Goal: Information Seeking & Learning: Learn about a topic

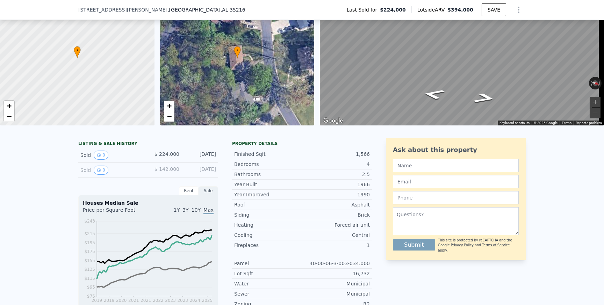
scroll to position [90, 0]
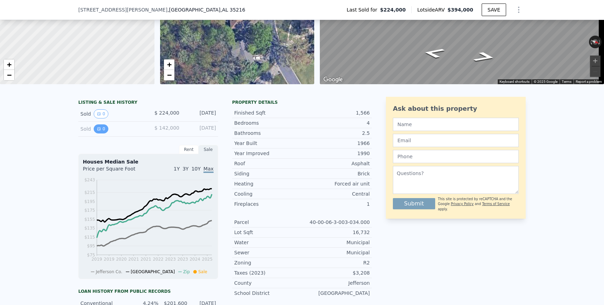
click at [98, 130] on icon "View historical data" at bounding box center [99, 129] width 3 height 3
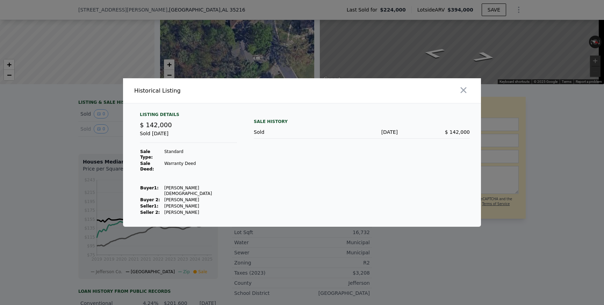
click at [97, 134] on div at bounding box center [302, 152] width 604 height 305
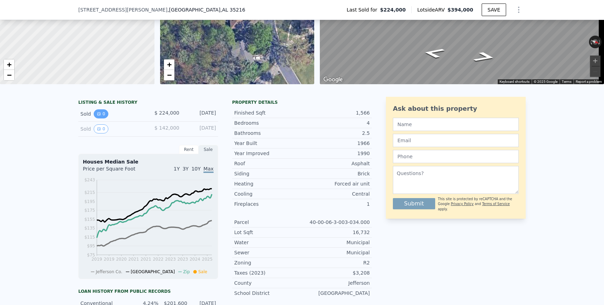
click at [100, 117] on button "0" at bounding box center [101, 113] width 15 height 9
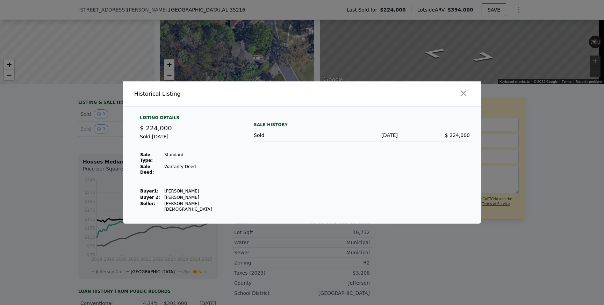
click at [75, 131] on div at bounding box center [302, 152] width 604 height 305
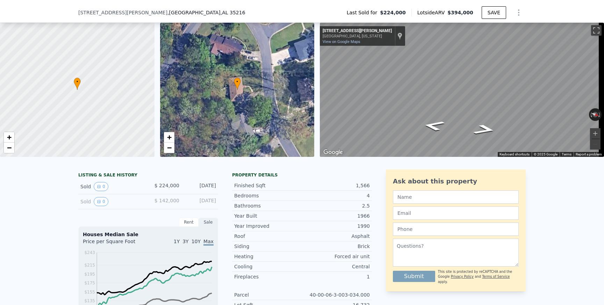
scroll to position [2, 0]
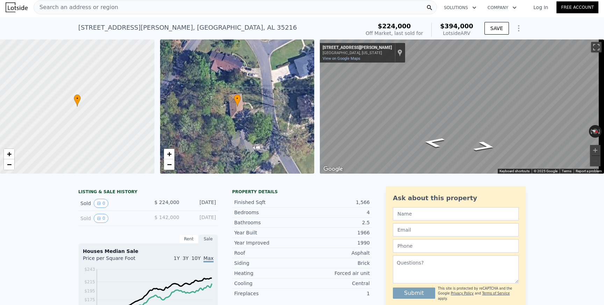
click at [156, 7] on div "Search an address or region" at bounding box center [236, 7] width 404 height 14
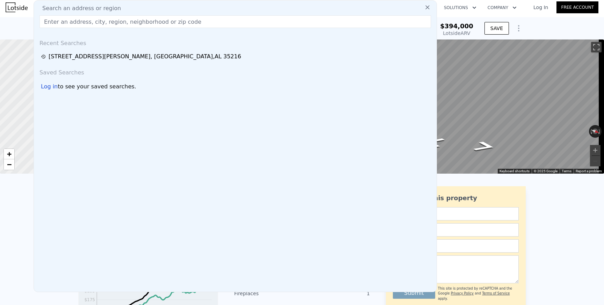
type input "[DATE] 10am CST 11am CST 12pm CST [DATE] 11am CST [DATE] 11am CST 1pm CST"
click at [157, 22] on input "text" at bounding box center [236, 21] width 392 height 13
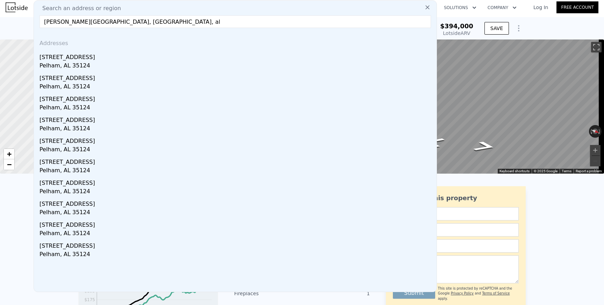
click at [45, 21] on input "[PERSON_NAME][GEOGRAPHIC_DATA], [GEOGRAPHIC_DATA], al" at bounding box center [236, 21] width 392 height 13
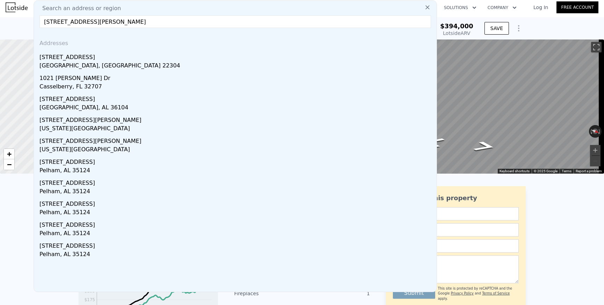
drag, startPoint x: 104, startPoint y: 23, endPoint x: 168, endPoint y: 21, distance: 64.0
click at [168, 21] on input "[STREET_ADDRESS][PERSON_NAME]" at bounding box center [236, 21] width 392 height 13
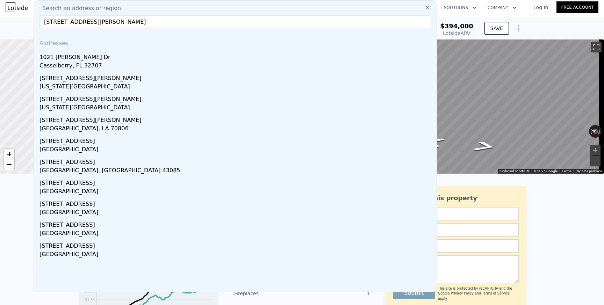
click at [55, 20] on input "[STREET_ADDRESS][PERSON_NAME]" at bounding box center [236, 21] width 392 height 13
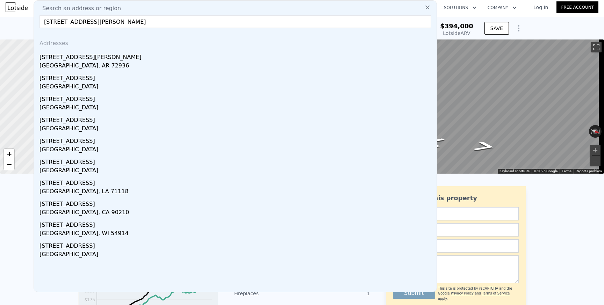
click at [73, 21] on input "[STREET_ADDRESS][PERSON_NAME]" at bounding box center [236, 21] width 392 height 13
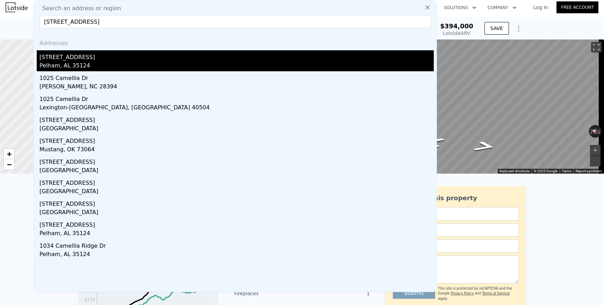
type input "[STREET_ADDRESS]"
click at [87, 63] on div "Pelham, AL 35124" at bounding box center [237, 67] width 395 height 10
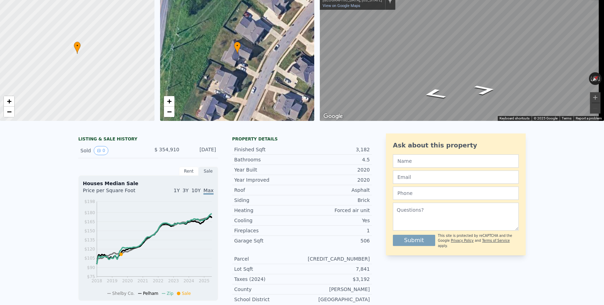
scroll to position [16, 0]
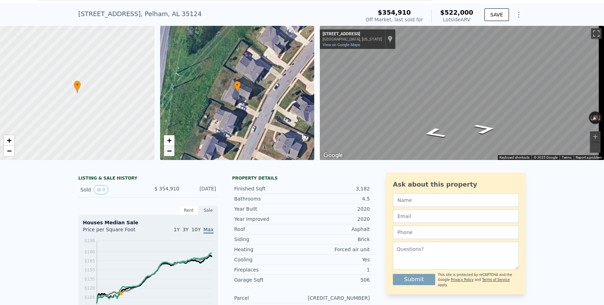
click at [171, 148] on span "−" at bounding box center [169, 151] width 5 height 9
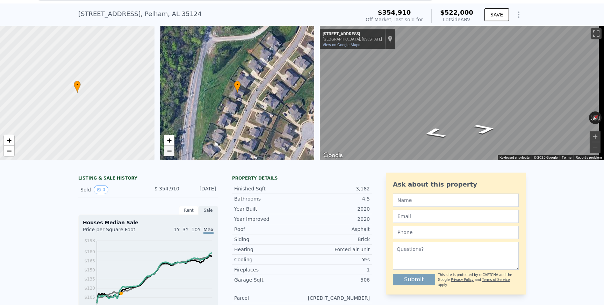
click at [171, 152] on span "−" at bounding box center [169, 151] width 5 height 9
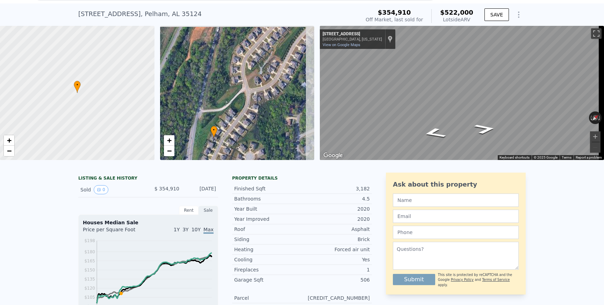
drag, startPoint x: 271, startPoint y: 66, endPoint x: 248, endPoint y: 111, distance: 50.8
click at [248, 111] on div "• + −" at bounding box center [237, 93] width 155 height 134
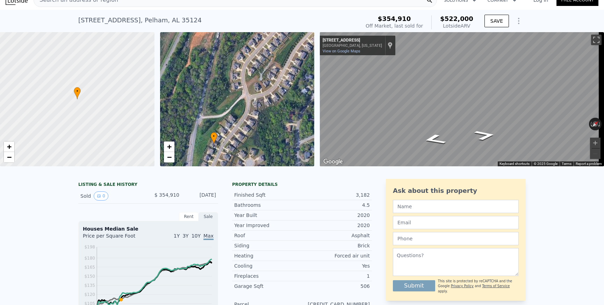
scroll to position [0, 0]
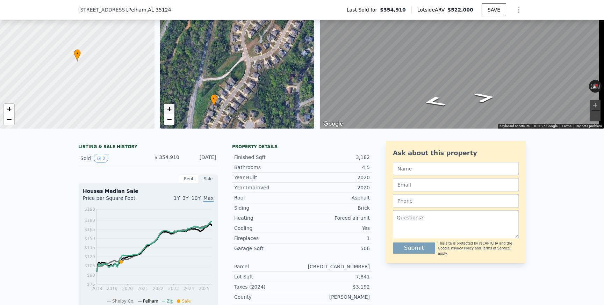
click at [173, 109] on link "+" at bounding box center [169, 109] width 10 height 10
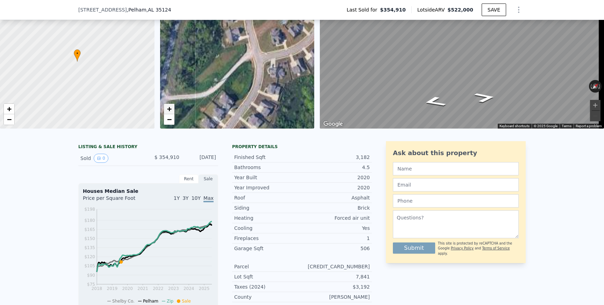
scroll to position [40, 0]
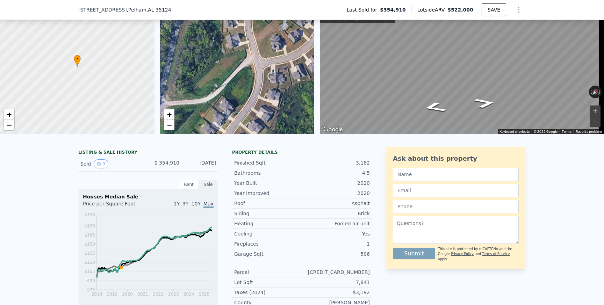
drag, startPoint x: 232, startPoint y: 94, endPoint x: 256, endPoint y: 67, distance: 36.1
click at [255, 69] on div "• + −" at bounding box center [237, 67] width 155 height 134
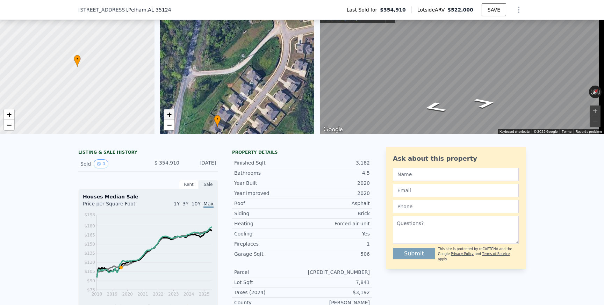
click at [167, 113] on span "+" at bounding box center [169, 114] width 5 height 9
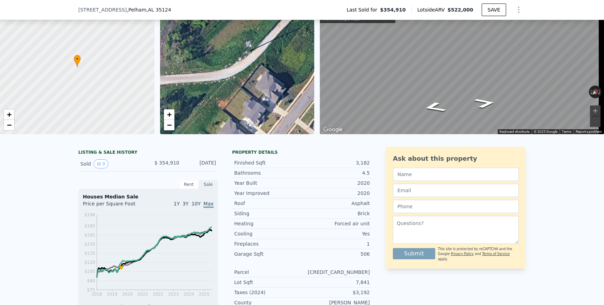
drag, startPoint x: 244, startPoint y: 67, endPoint x: 250, endPoint y: 54, distance: 14.2
click at [250, 55] on div "• + −" at bounding box center [237, 67] width 155 height 134
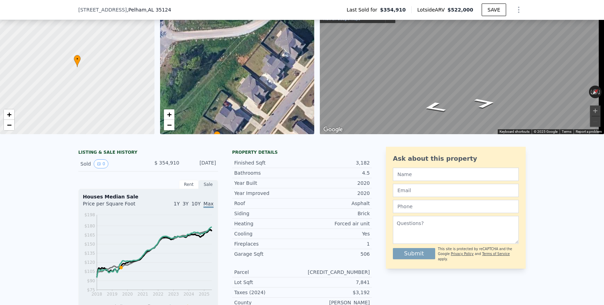
click at [230, 119] on div "• + −" at bounding box center [237, 67] width 155 height 134
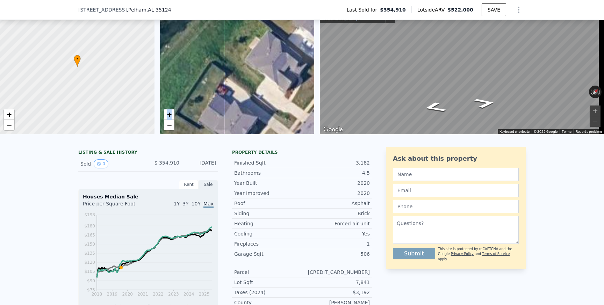
click at [230, 119] on div "• + −" at bounding box center [237, 67] width 155 height 134
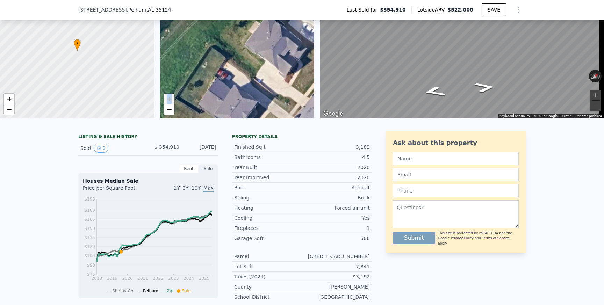
scroll to position [57, 0]
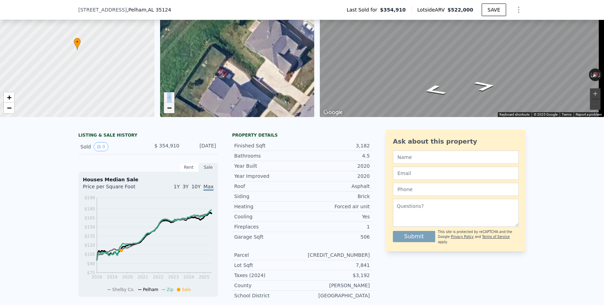
click at [169, 108] on span "−" at bounding box center [169, 108] width 5 height 9
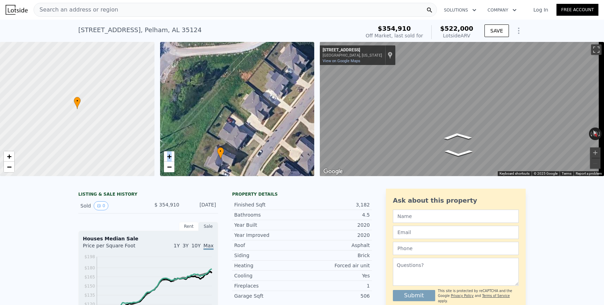
scroll to position [0, 0]
click at [132, 31] on div "[STREET_ADDRESS][PERSON_NAME]" at bounding box center [139, 30] width 123 height 10
click at [68, 5] on div "Search an address or region" at bounding box center [76, 9] width 84 height 13
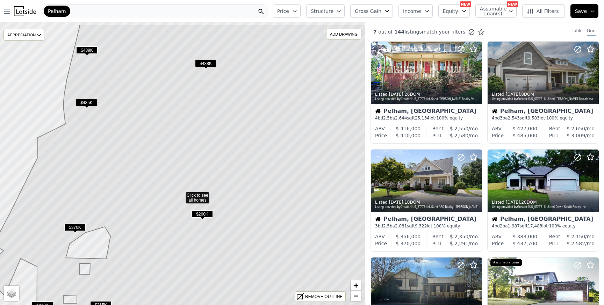
drag, startPoint x: 90, startPoint y: 98, endPoint x: 90, endPoint y: 200, distance: 102.1
click at [90, 200] on icon at bounding box center [183, 194] width 436 height 341
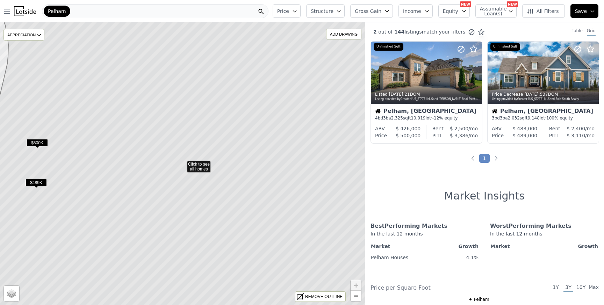
click at [71, 154] on icon at bounding box center [183, 163] width 440 height 341
click at [79, 144] on icon at bounding box center [183, 163] width 440 height 341
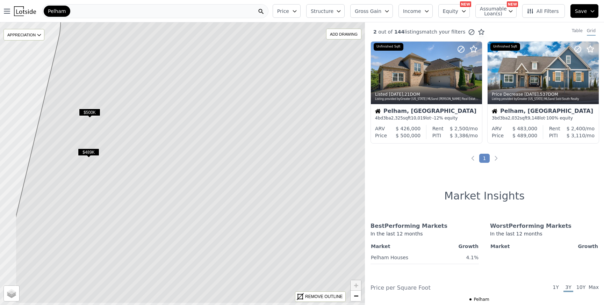
drag, startPoint x: 92, startPoint y: 166, endPoint x: 187, endPoint y: 104, distance: 114.4
click at [188, 103] on icon at bounding box center [235, 133] width 440 height 341
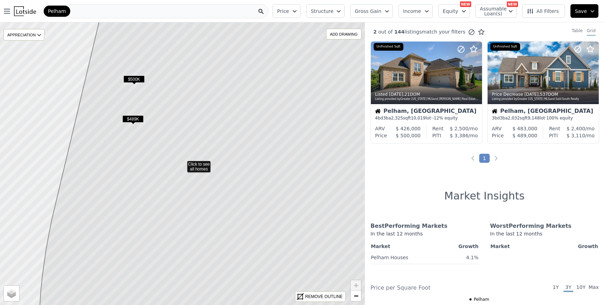
click at [128, 189] on icon at bounding box center [220, 163] width 363 height 341
click at [145, 168] on icon at bounding box center [220, 163] width 363 height 341
click at [197, 162] on icon at bounding box center [220, 163] width 363 height 341
click at [134, 119] on span "$489K" at bounding box center [132, 118] width 21 height 7
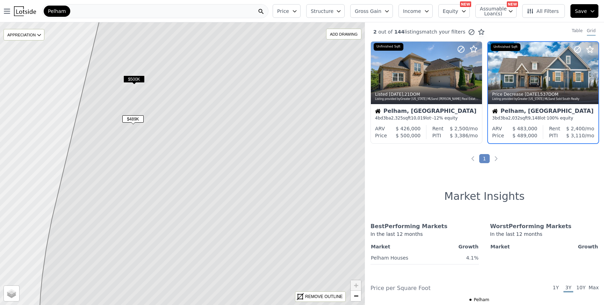
click at [128, 198] on icon at bounding box center [220, 163] width 363 height 341
click at [127, 193] on icon at bounding box center [220, 163] width 363 height 341
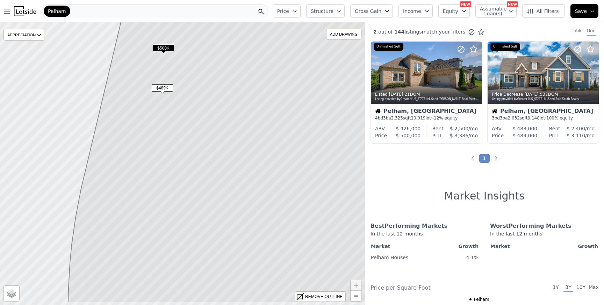
drag, startPoint x: 130, startPoint y: 192, endPoint x: 178, endPoint y: 130, distance: 78.1
click at [177, 132] on icon at bounding box center [250, 132] width 363 height 341
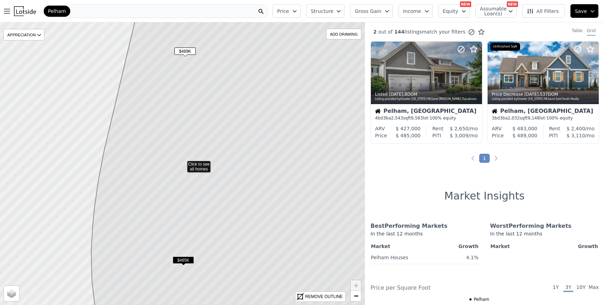
click at [194, 165] on icon at bounding box center [245, 163] width 314 height 341
click at [153, 162] on icon at bounding box center [245, 163] width 314 height 341
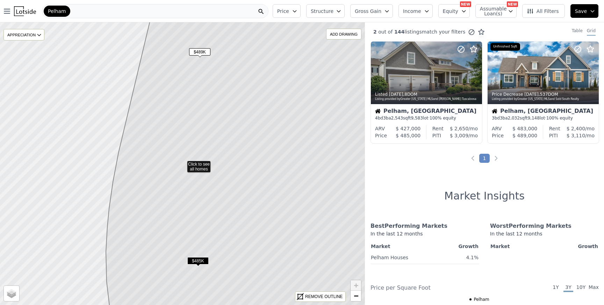
click at [179, 173] on icon at bounding box center [254, 163] width 298 height 341
click at [168, 161] on icon at bounding box center [254, 163] width 298 height 341
click at [192, 168] on icon at bounding box center [257, 163] width 289 height 341
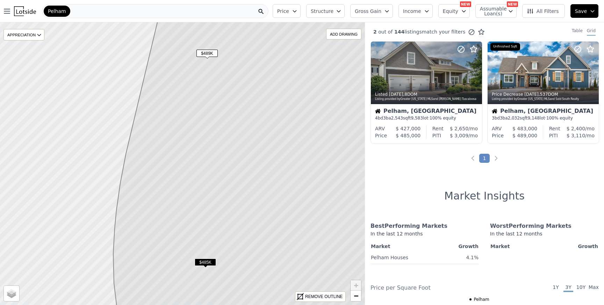
click at [158, 191] on icon at bounding box center [257, 163] width 289 height 341
click at [163, 175] on icon at bounding box center [257, 163] width 289 height 341
click at [151, 205] on icon at bounding box center [257, 163] width 289 height 341
click at [206, 260] on span "$485K" at bounding box center [205, 262] width 21 height 7
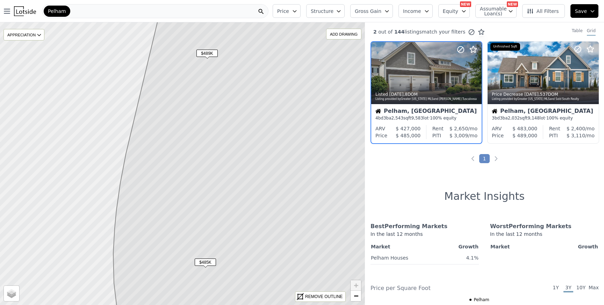
click at [207, 249] on icon at bounding box center [257, 163] width 289 height 341
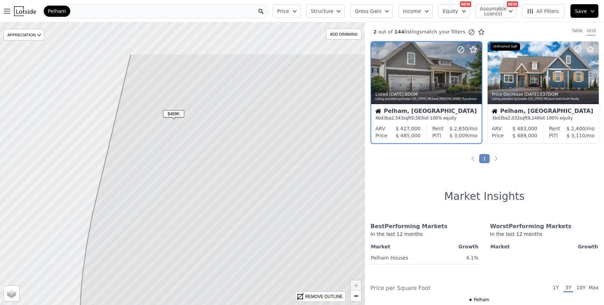
drag, startPoint x: 220, startPoint y: 168, endPoint x: 213, endPoint y: 189, distance: 22.8
click at [216, 182] on icon at bounding box center [224, 224] width 289 height 341
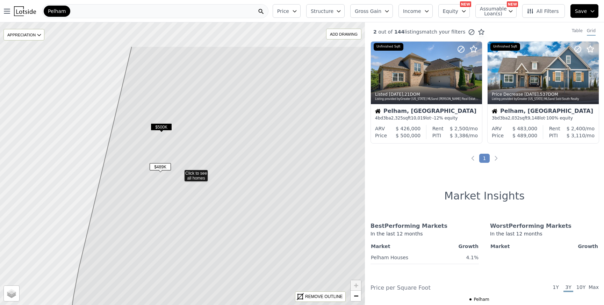
click at [240, 165] on icon at bounding box center [227, 216] width 323 height 341
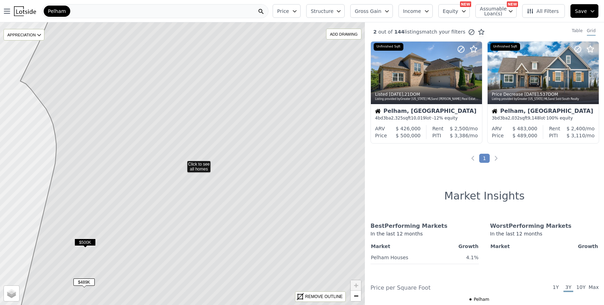
click at [200, 178] on icon at bounding box center [208, 163] width 388 height 341
click at [200, 162] on icon at bounding box center [208, 163] width 388 height 341
click at [457, 9] on span "Equity" at bounding box center [450, 11] width 15 height 7
click at [458, 9] on span "Equity" at bounding box center [450, 11] width 15 height 7
click at [539, 12] on span "All Filters" at bounding box center [543, 11] width 32 height 7
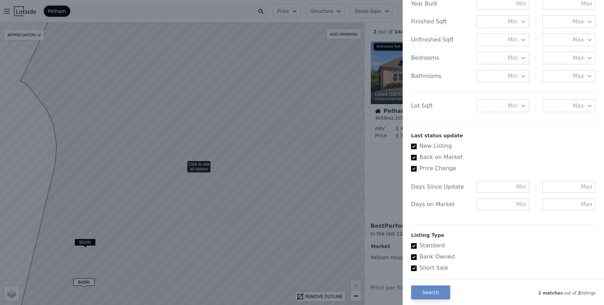
scroll to position [278, 0]
click at [415, 146] on input "New Listing" at bounding box center [414, 146] width 6 height 6
checkbox input "false"
click at [414, 157] on input "Back on Market" at bounding box center [414, 157] width 6 height 6
checkbox input "false"
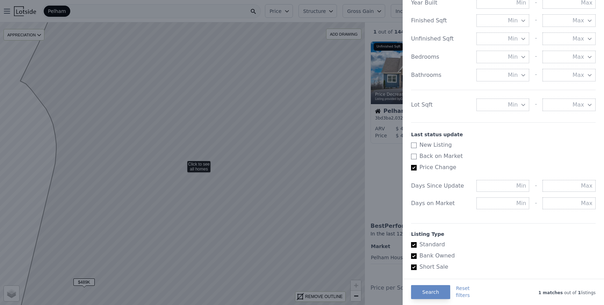
click at [412, 169] on input "Price Change" at bounding box center [414, 168] width 6 height 6
checkbox input "false"
checkbox input "true"
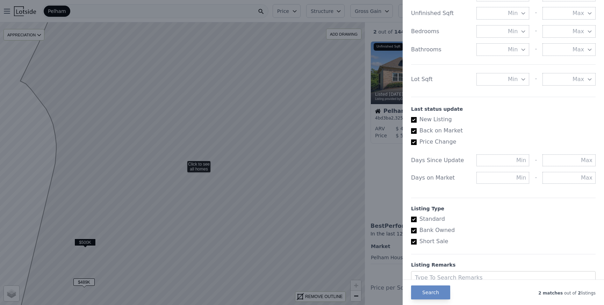
scroll to position [305, 0]
click at [414, 218] on input "Standard" at bounding box center [414, 218] width 6 height 6
checkbox input "false"
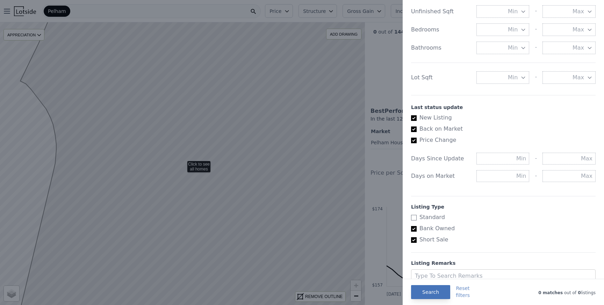
click at [438, 294] on button "Search" at bounding box center [430, 292] width 39 height 14
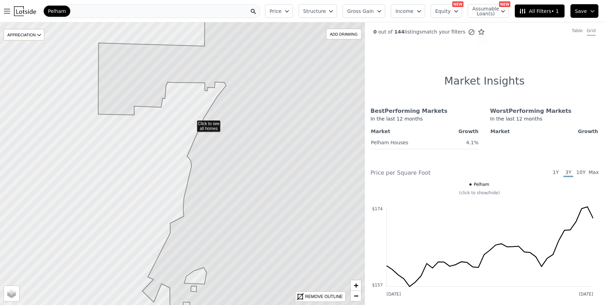
drag, startPoint x: 192, startPoint y: 123, endPoint x: 233, endPoint y: 147, distance: 47.6
click at [234, 147] on icon at bounding box center [183, 164] width 440 height 342
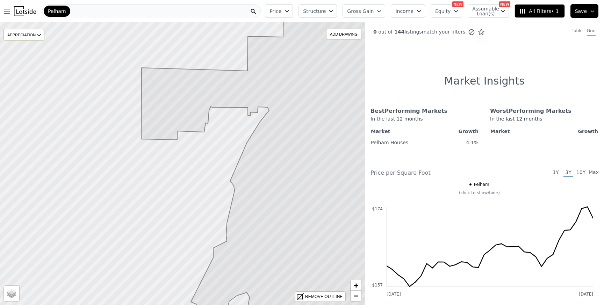
click at [198, 12] on div "Pelham" at bounding box center [151, 11] width 219 height 14
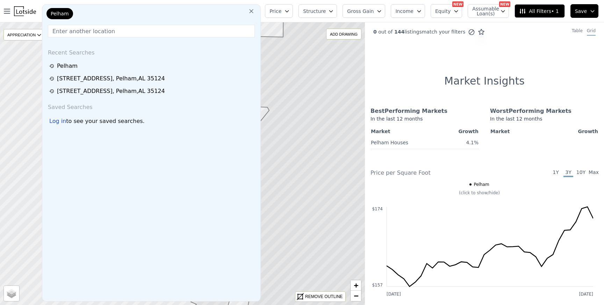
click at [255, 12] on icon at bounding box center [251, 11] width 7 height 7
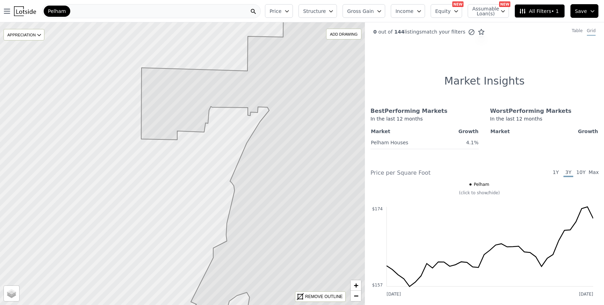
click at [232, 9] on div "Pelham" at bounding box center [151, 11] width 219 height 14
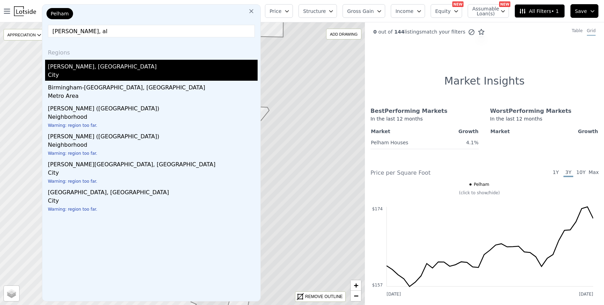
type input "hoover, al"
click at [79, 65] on div "Hoover, AL" at bounding box center [153, 65] width 210 height 11
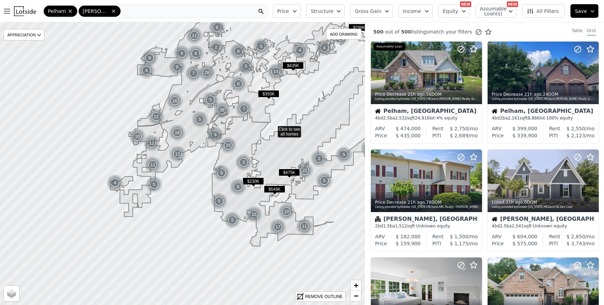
drag, startPoint x: 185, startPoint y: 189, endPoint x: 273, endPoint y: 129, distance: 106.4
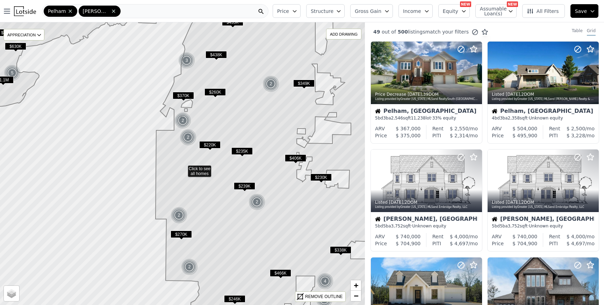
drag, startPoint x: 233, startPoint y: 98, endPoint x: 239, endPoint y: 134, distance: 37.3
click at [239, 134] on icon at bounding box center [271, 168] width 265 height 341
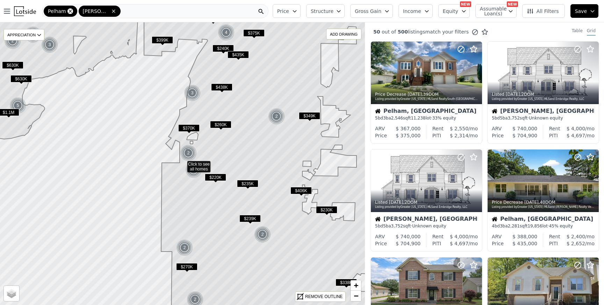
click at [69, 10] on icon at bounding box center [71, 11] width 6 height 6
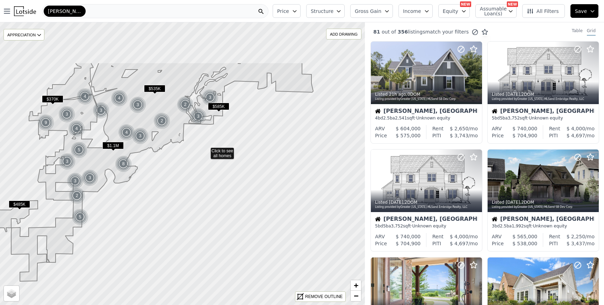
drag, startPoint x: 192, startPoint y: 75, endPoint x: 218, endPoint y: 205, distance: 132.6
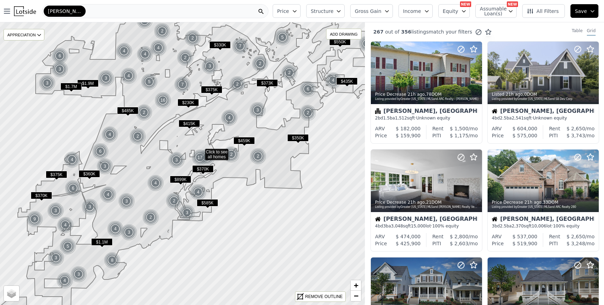
drag, startPoint x: 194, startPoint y: 188, endPoint x: 242, endPoint y: 142, distance: 66.6
click at [242, 142] on icon at bounding box center [200, 151] width 439 height 341
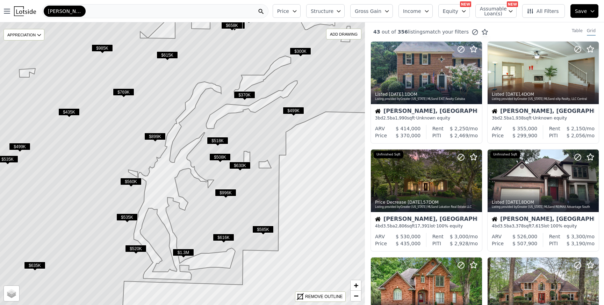
click at [549, 10] on span "All Filters" at bounding box center [543, 11] width 32 height 7
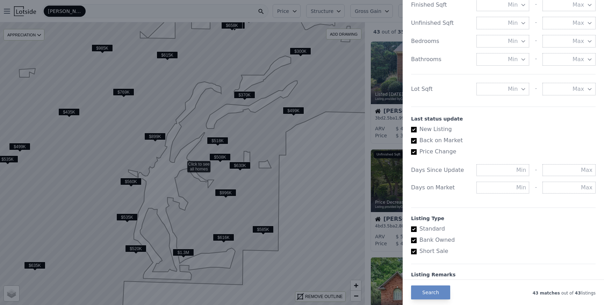
scroll to position [333, 0]
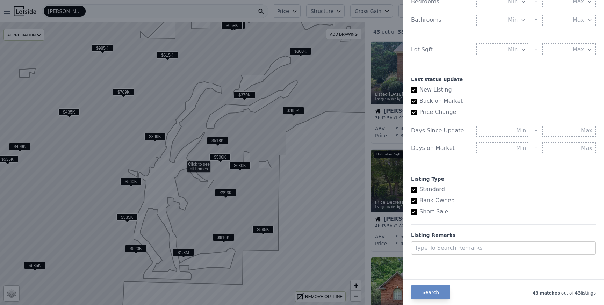
click at [416, 192] on input "Standard" at bounding box center [414, 190] width 6 height 6
checkbox input "false"
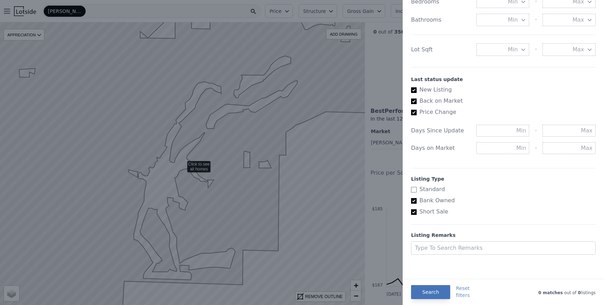
click at [435, 294] on button "Search" at bounding box center [430, 292] width 39 height 14
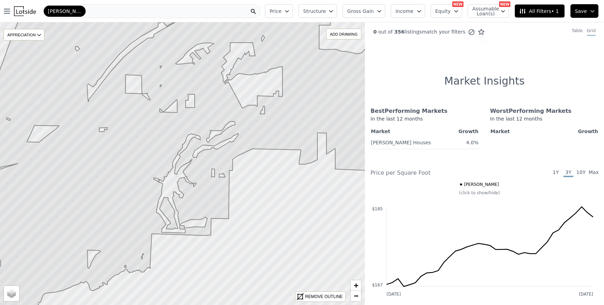
click at [195, 170] on icon at bounding box center [183, 163] width 440 height 341
click at [540, 14] on span "All Filters • 1" at bounding box center [539, 11] width 40 height 7
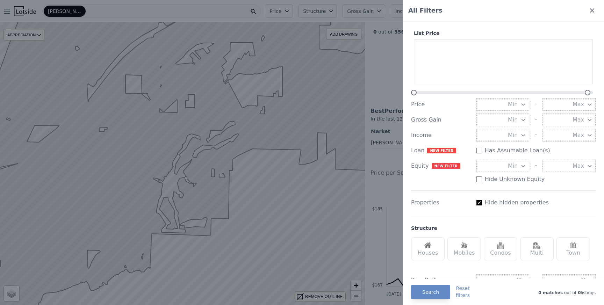
scroll to position [86, 0]
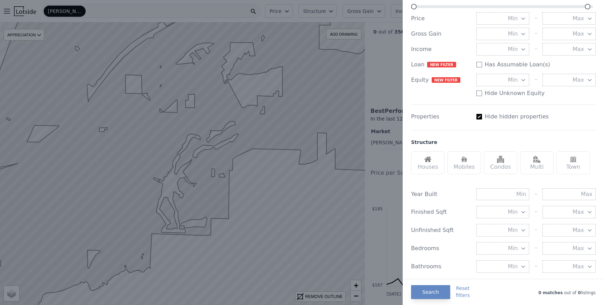
click at [465, 290] on button "Reset filters" at bounding box center [463, 292] width 14 height 14
checkbox input "true"
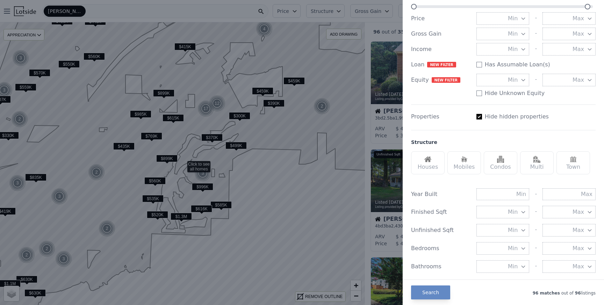
click at [299, 126] on div at bounding box center [302, 152] width 604 height 305
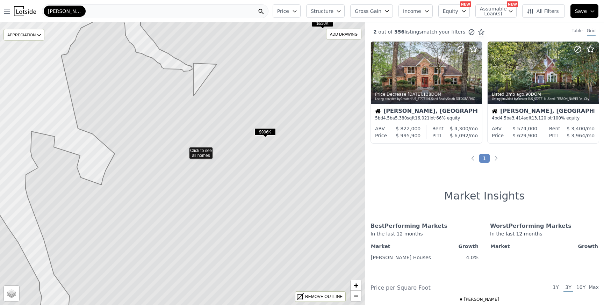
click at [235, 197] on icon at bounding box center [185, 150] width 440 height 341
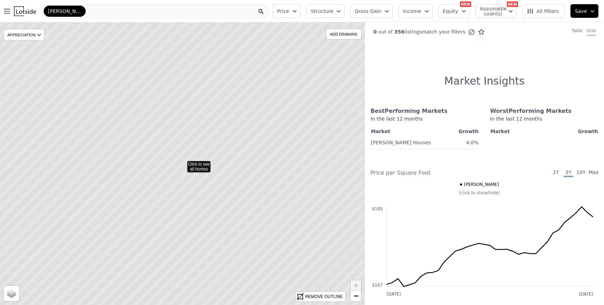
click at [226, 220] on icon at bounding box center [183, 163] width 440 height 341
click at [206, 192] on icon at bounding box center [183, 163] width 440 height 341
click at [206, 191] on icon at bounding box center [183, 163] width 440 height 341
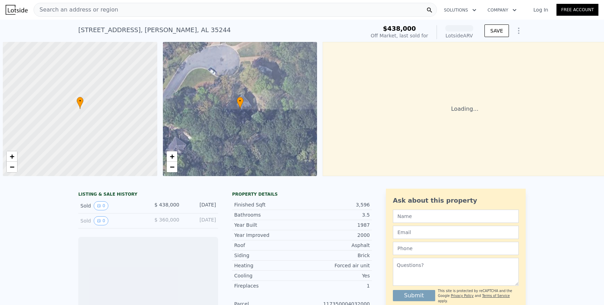
scroll to position [0, 3]
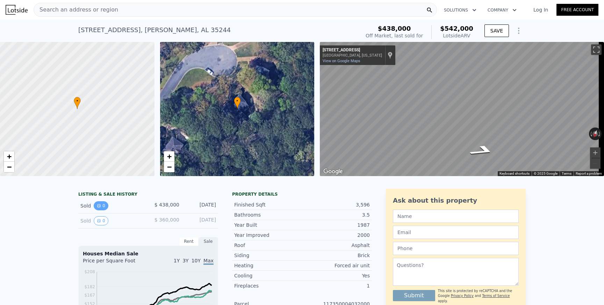
click at [100, 211] on button "0" at bounding box center [101, 205] width 15 height 9
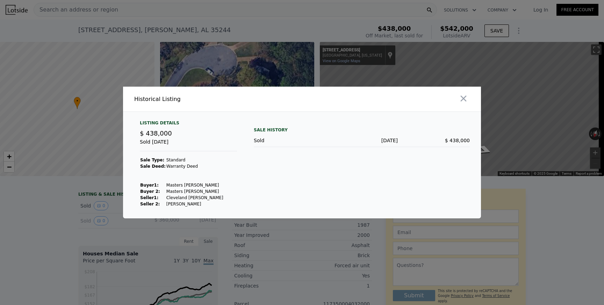
click at [209, 177] on td at bounding box center [195, 179] width 58 height 6
click at [468, 98] on icon "button" at bounding box center [464, 99] width 10 height 10
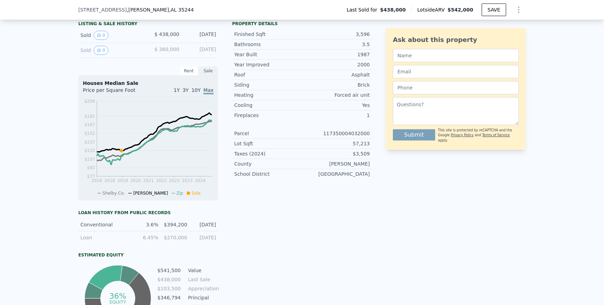
scroll to position [129, 0]
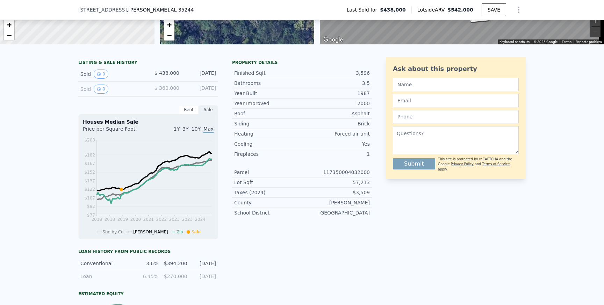
click at [187, 114] on div "Rent" at bounding box center [189, 109] width 20 height 9
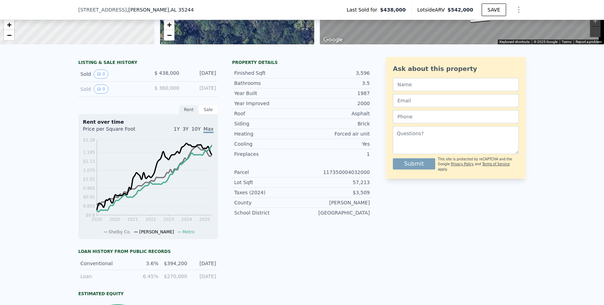
click at [207, 114] on div "Sale" at bounding box center [209, 109] width 20 height 9
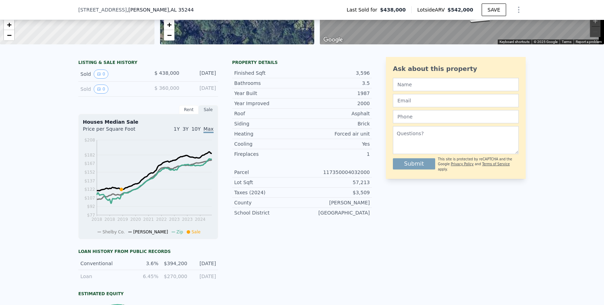
click at [301, 236] on div "Property details Finished Sqft 3,596 Bathrooms 3.5 Year Built 1987 Year Improve…" at bounding box center [302, 214] width 140 height 315
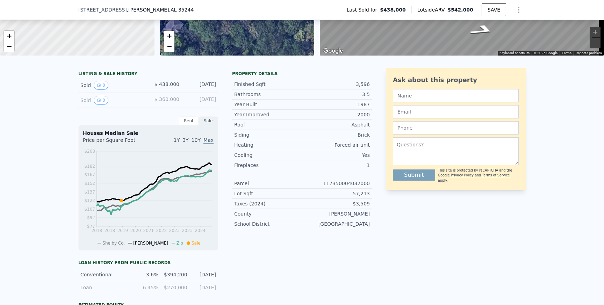
scroll to position [139, 0]
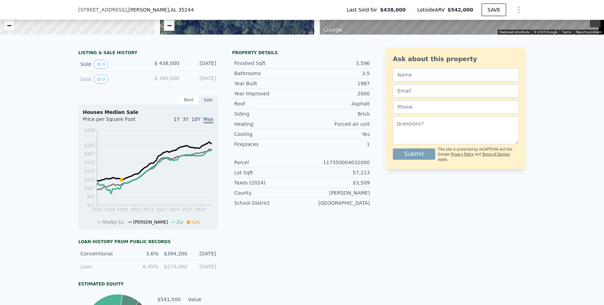
click at [185, 105] on div "Rent" at bounding box center [189, 99] width 20 height 9
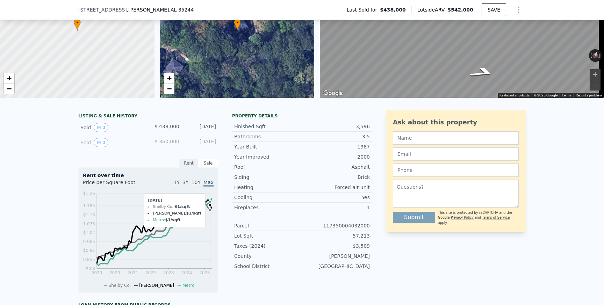
scroll to position [2, 0]
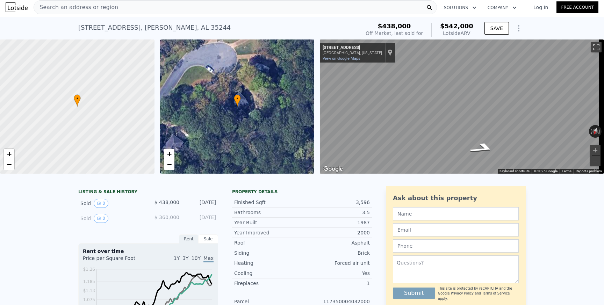
click at [267, 72] on div "• + −" at bounding box center [237, 107] width 155 height 134
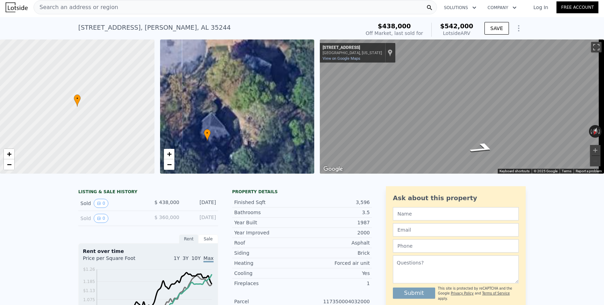
click at [267, 72] on div "• + −" at bounding box center [237, 107] width 155 height 134
click at [92, 8] on span "Search an address or region" at bounding box center [76, 7] width 84 height 8
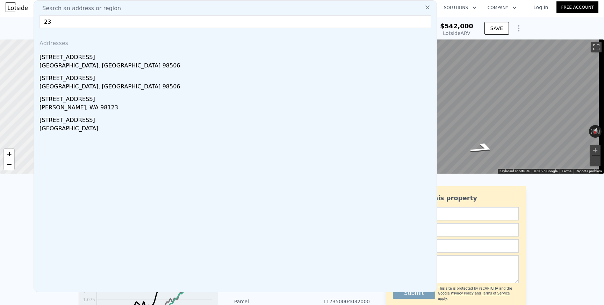
type input "2"
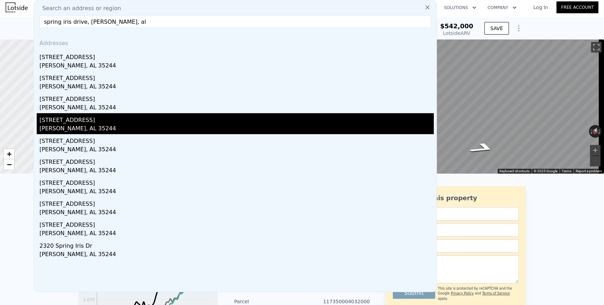
type input "spring iris drive, hoover, al"
click at [79, 123] on div "2315 Spring Iris Dr" at bounding box center [237, 118] width 395 height 11
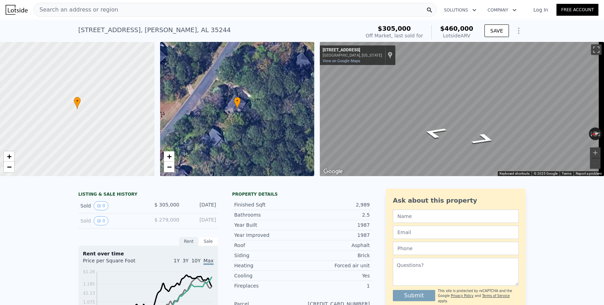
click at [149, 7] on div "Search an address or region" at bounding box center [236, 10] width 404 height 14
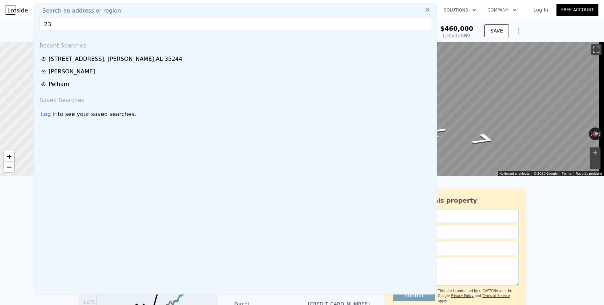
type input "2"
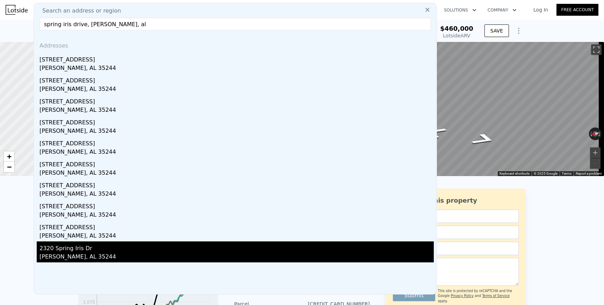
type input "spring iris drive, hoover, al"
click at [73, 250] on div "2320 Spring Iris Dr" at bounding box center [237, 247] width 395 height 11
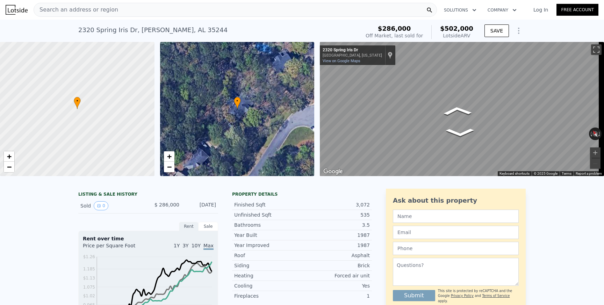
click at [81, 15] on div "Search an address or region" at bounding box center [76, 9] width 84 height 13
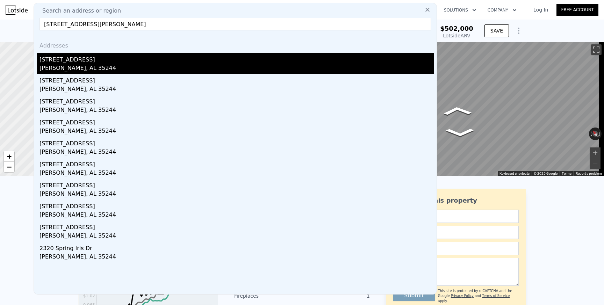
type input "2323 spring iris drive, hoover"
click at [113, 67] on div "Hoover, AL 35244" at bounding box center [237, 69] width 395 height 10
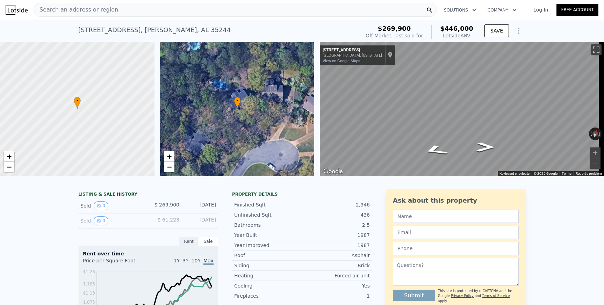
click at [52, 5] on div "Search an address or region" at bounding box center [76, 9] width 84 height 13
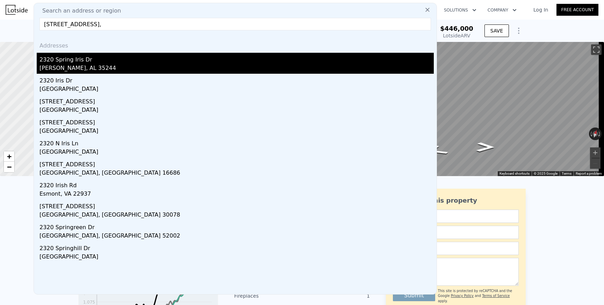
type input "2320 spring iris drive,"
click at [53, 70] on div "Hoover, AL 35244" at bounding box center [237, 69] width 395 height 10
type input "2216"
type input "3706"
type input "24433"
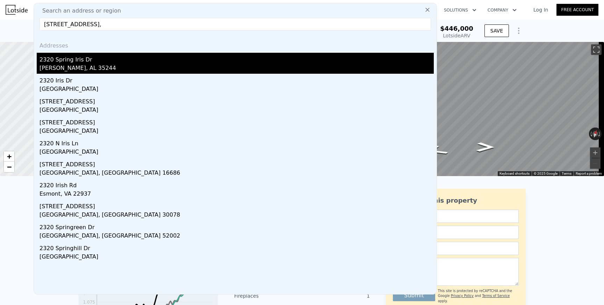
type input "57672"
checkbox input "true"
type input "$ 502,000"
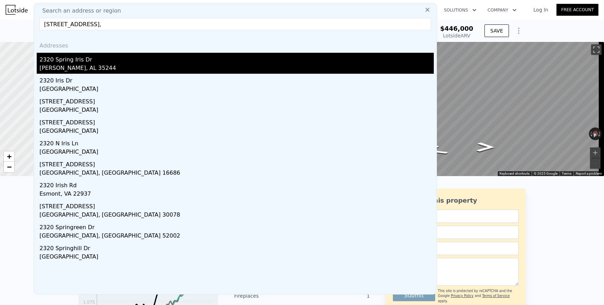
type input "5"
type input "$ 167,644"
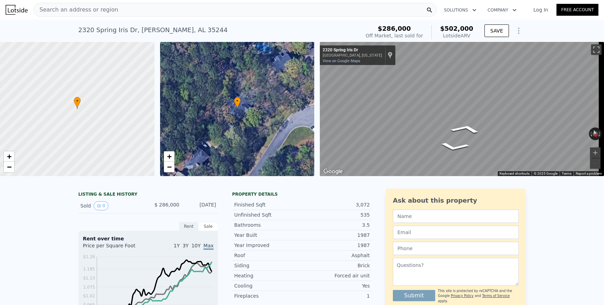
click at [62, 6] on span "Search an address or region" at bounding box center [76, 10] width 84 height 8
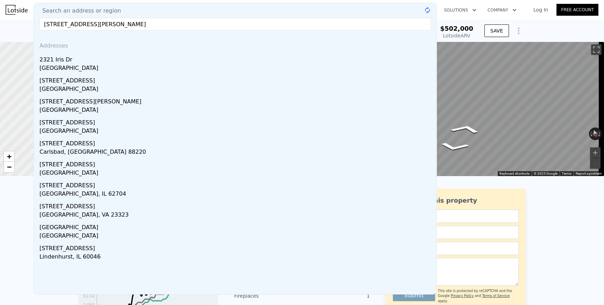
click at [56, 24] on input "2321 spring iris drive, hoover, al 35244" at bounding box center [236, 24] width 392 height 13
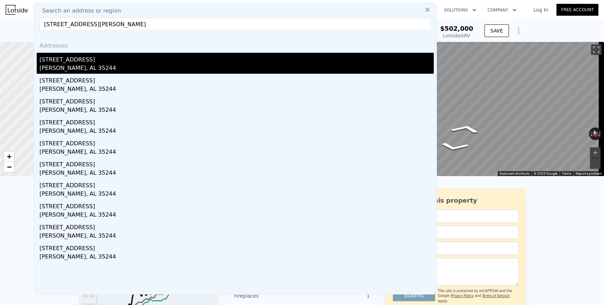
type input "2324 spring iris drive, hoover, al 35244"
click at [71, 61] on div "2324 Spring Iris Dr" at bounding box center [237, 58] width 395 height 11
type input "2121"
type input "3782"
type input "16017"
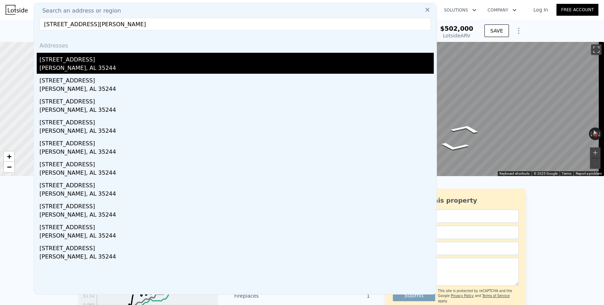
type input "46231"
checkbox input "false"
type input "$ 446,000"
type input "4"
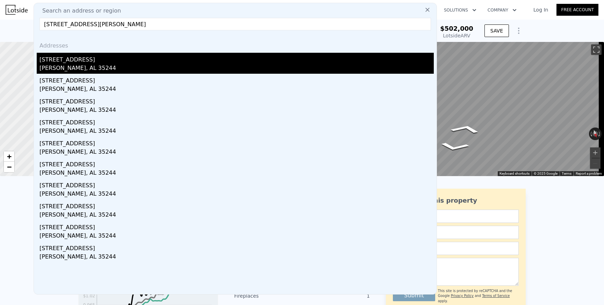
type input "$ 134,661"
checkbox input "false"
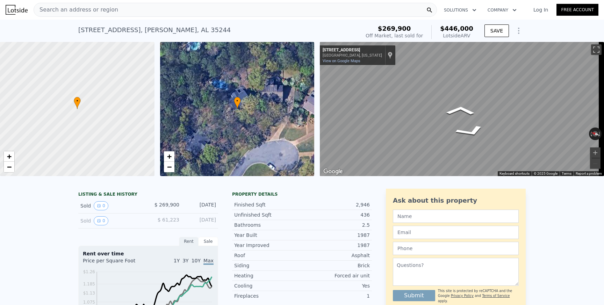
click at [107, 5] on div "Search an address or region" at bounding box center [76, 9] width 84 height 13
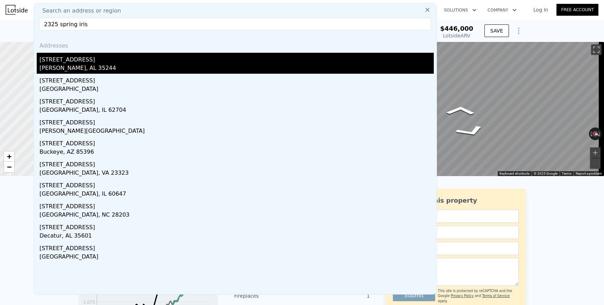
type input "2325 spring iris"
click at [91, 71] on div "Hoover, AL 35244" at bounding box center [237, 69] width 395 height 10
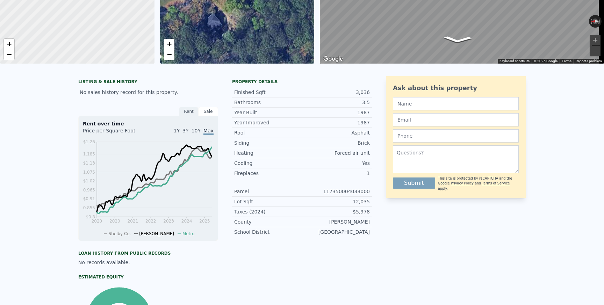
scroll to position [2, 0]
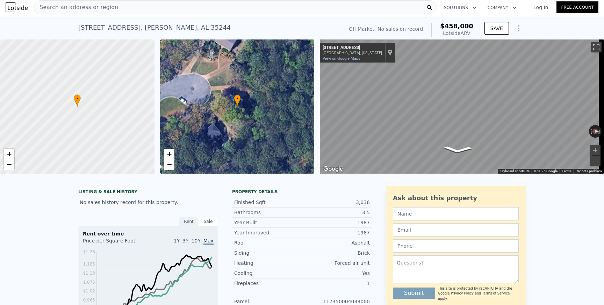
click at [111, 2] on div "Search an address or region" at bounding box center [236, 7] width 404 height 14
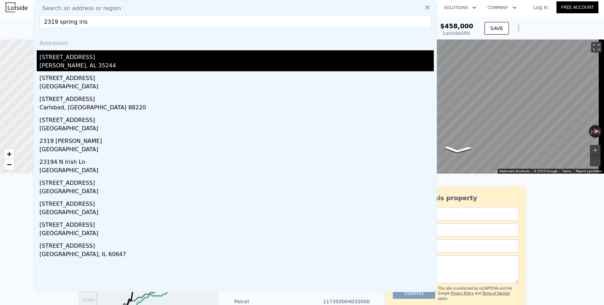
type input "2319 spring iris"
click at [74, 60] on div "2319 Spring Iris Dr" at bounding box center [237, 55] width 395 height 11
type input "4"
type input "3"
type input "5.5"
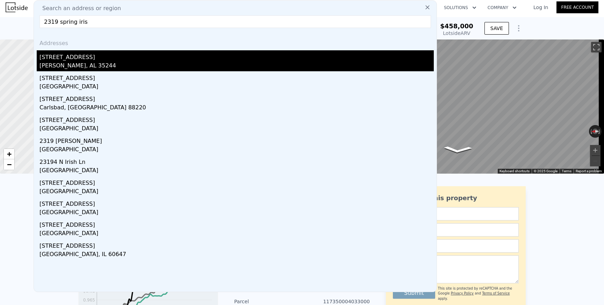
type input "2845"
type input "4836"
type input "34256"
type input "57672"
type input "$ 542,000"
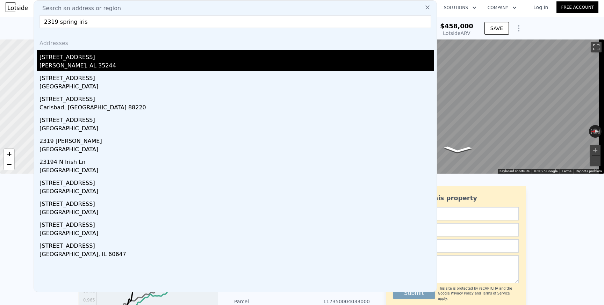
type input "5"
type input "$ 44,162"
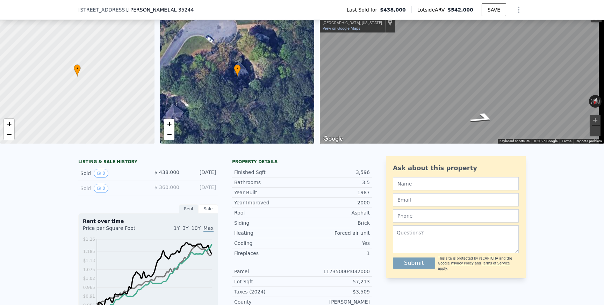
scroll to position [82, 0]
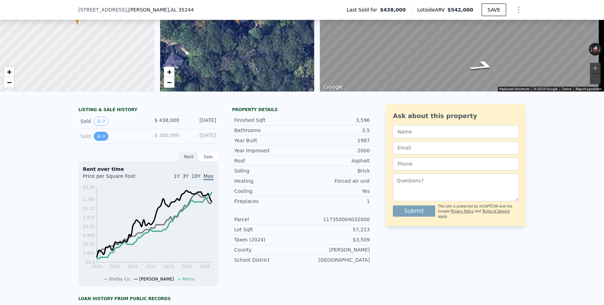
click at [99, 141] on button "0" at bounding box center [101, 136] width 15 height 9
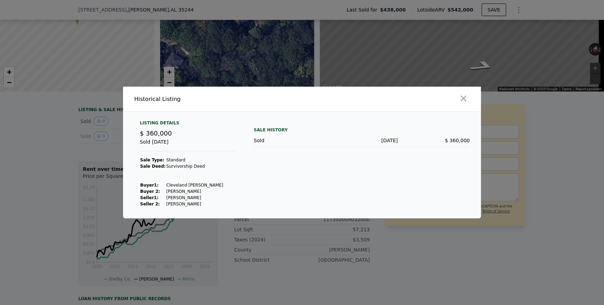
click at [99, 147] on div at bounding box center [302, 152] width 604 height 305
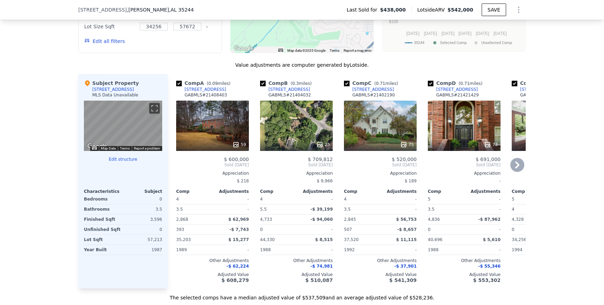
scroll to position [660, 0]
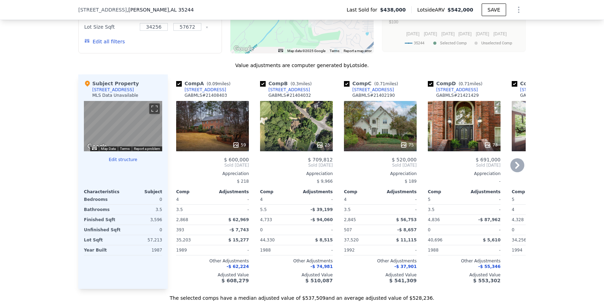
click at [518, 172] on icon at bounding box center [518, 165] width 14 height 14
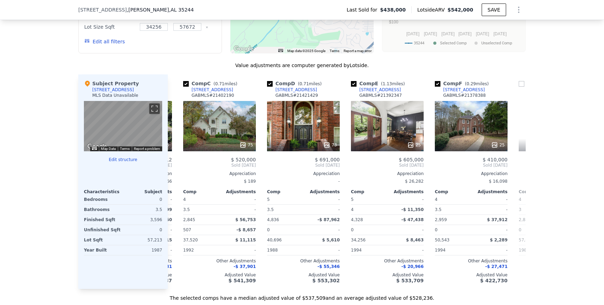
scroll to position [0, 168]
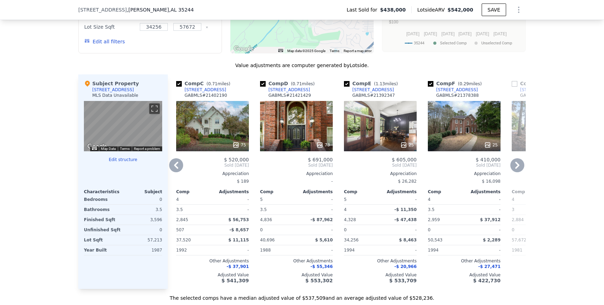
click at [518, 172] on icon at bounding box center [518, 165] width 14 height 14
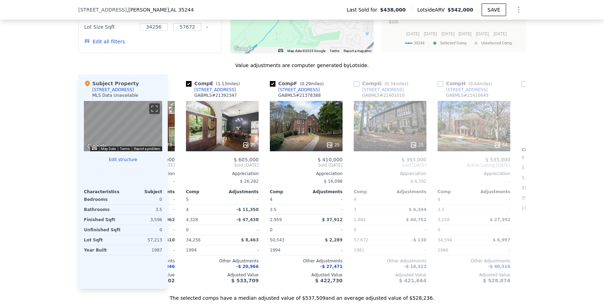
scroll to position [0, 336]
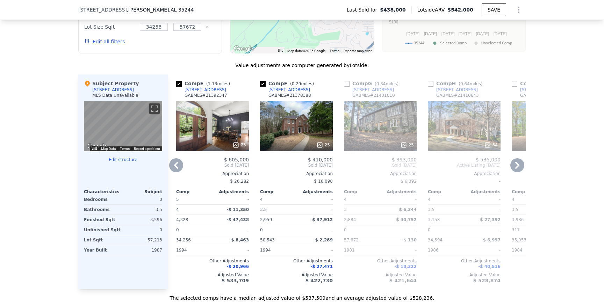
click at [280, 93] on div "1195 Riverchase Pkwy W" at bounding box center [290, 90] width 42 height 6
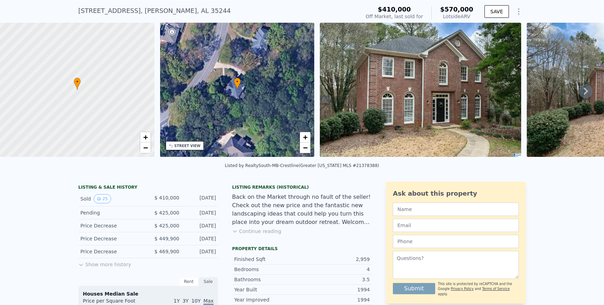
scroll to position [22, 0]
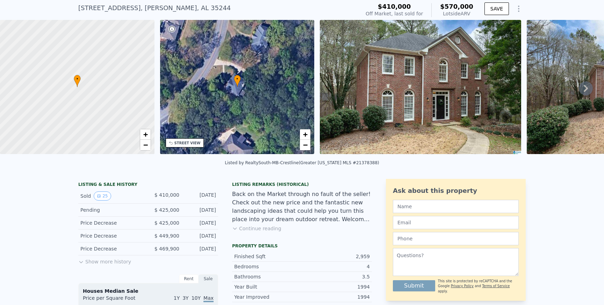
click at [95, 264] on button "Show more history" at bounding box center [104, 261] width 53 height 10
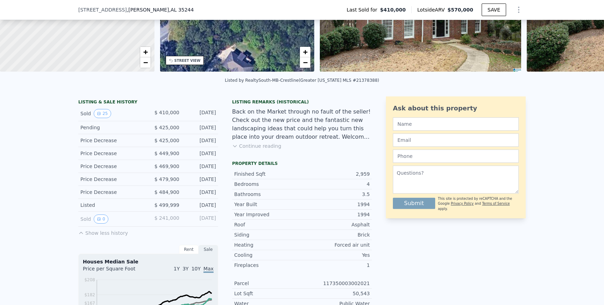
scroll to position [104, 0]
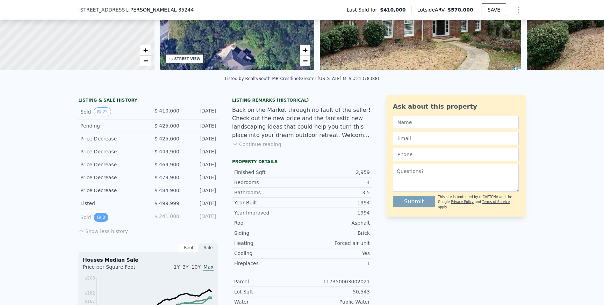
click at [97, 220] on icon "View historical data" at bounding box center [99, 217] width 4 height 4
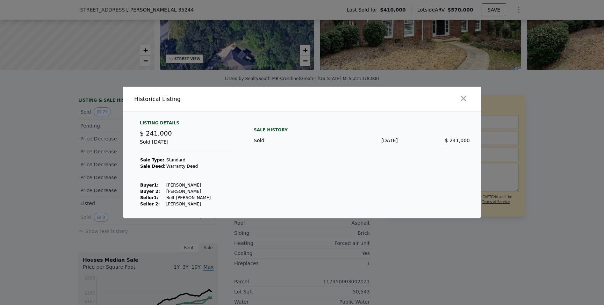
click at [99, 192] on div at bounding box center [302, 152] width 604 height 305
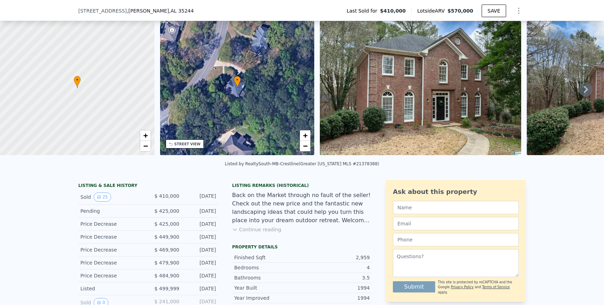
scroll to position [75, 0]
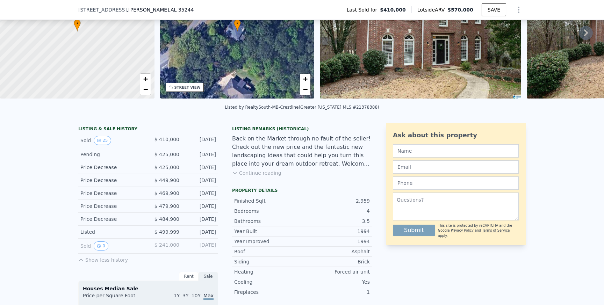
click at [83, 145] on div "Sold 25" at bounding box center [111, 140] width 62 height 9
click at [104, 145] on button "25" at bounding box center [102, 140] width 17 height 9
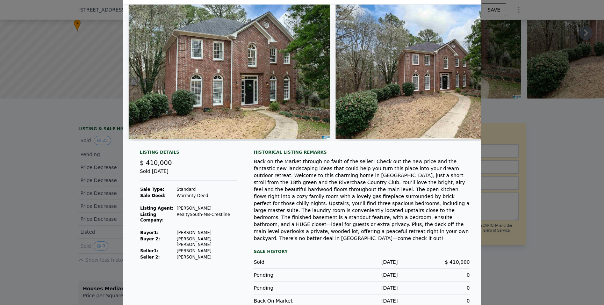
scroll to position [0, 0]
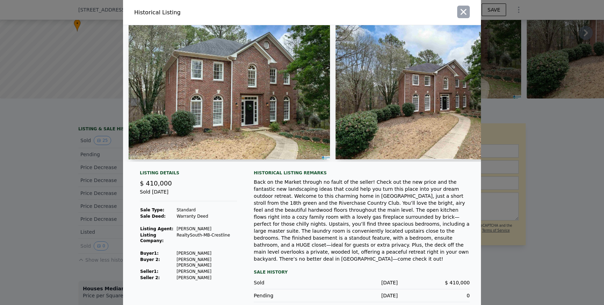
click at [468, 15] on div at bounding box center [393, 12] width 176 height 25
click at [459, 12] on icon "button" at bounding box center [464, 12] width 10 height 10
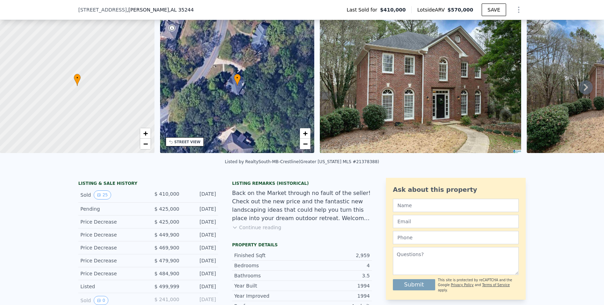
scroll to position [2, 0]
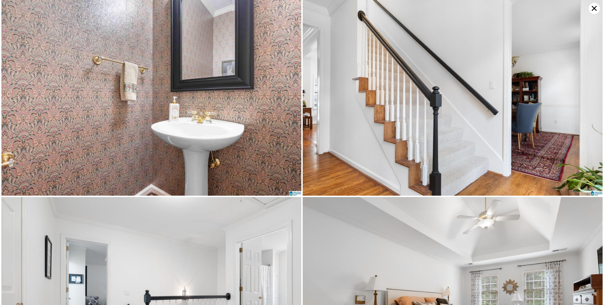
scroll to position [1998, 0]
